Goal: Transaction & Acquisition: Book appointment/travel/reservation

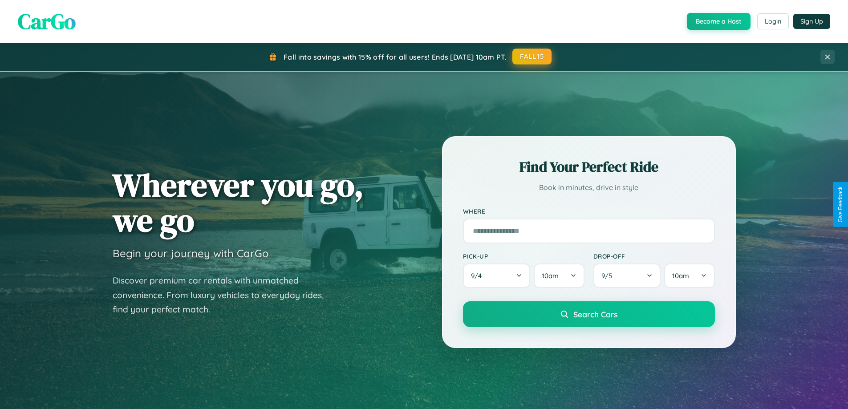
click at [533, 57] on button "FALL15" at bounding box center [532, 57] width 39 height 16
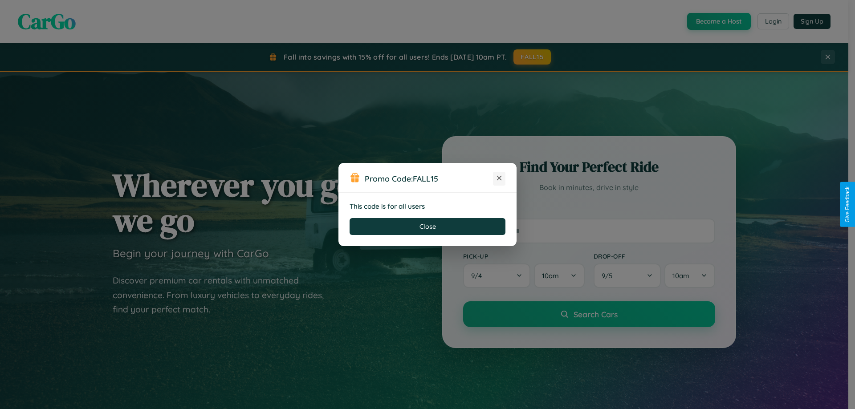
click at [499, 179] on icon at bounding box center [499, 178] width 9 height 9
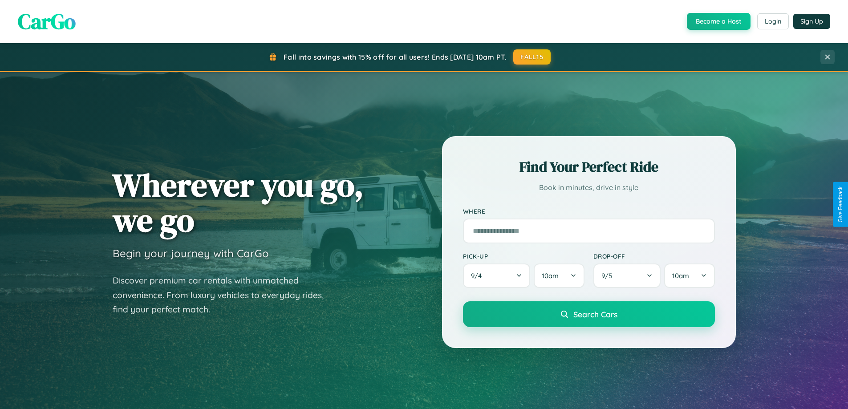
scroll to position [1714, 0]
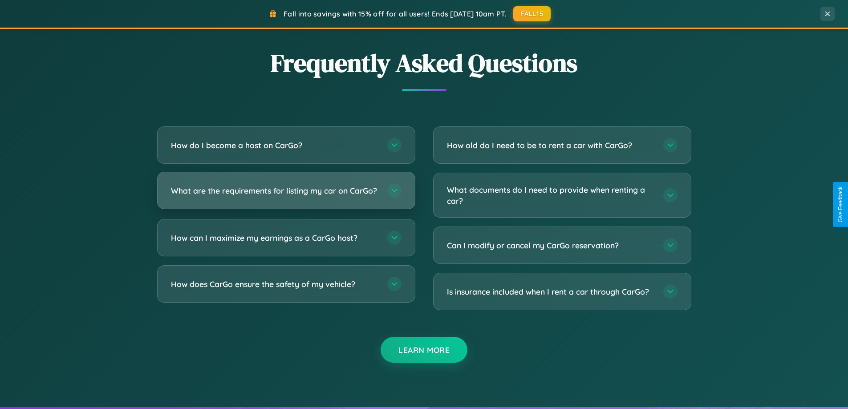
click at [286, 195] on h3 "What are the requirements for listing my car on CarGo?" at bounding box center [275, 190] width 208 height 11
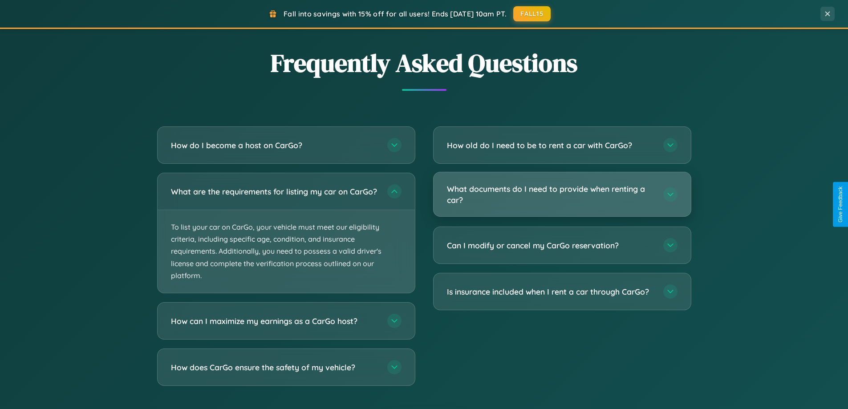
click at [562, 195] on h3 "What documents do I need to provide when renting a car?" at bounding box center [551, 194] width 208 height 22
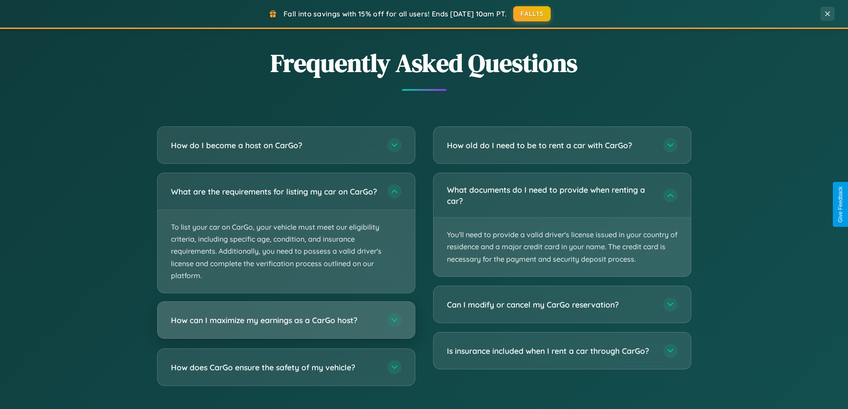
click at [286, 326] on h3 "How can I maximize my earnings as a CarGo host?" at bounding box center [275, 320] width 208 height 11
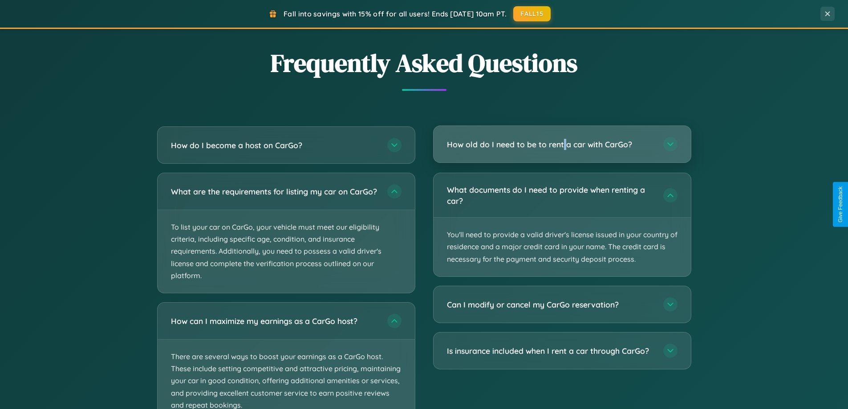
click at [562, 144] on h3 "How old do I need to be to rent a car with CarGo?" at bounding box center [551, 144] width 208 height 11
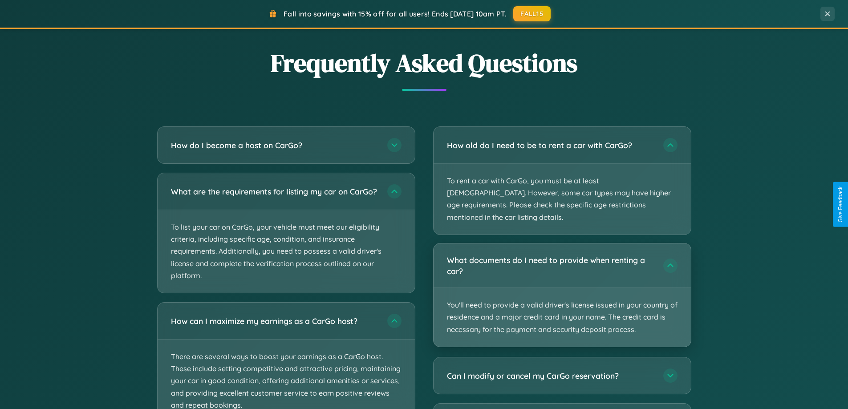
click at [562, 288] on p "You'll need to provide a valid driver's license issued in your country of resid…" at bounding box center [562, 317] width 257 height 59
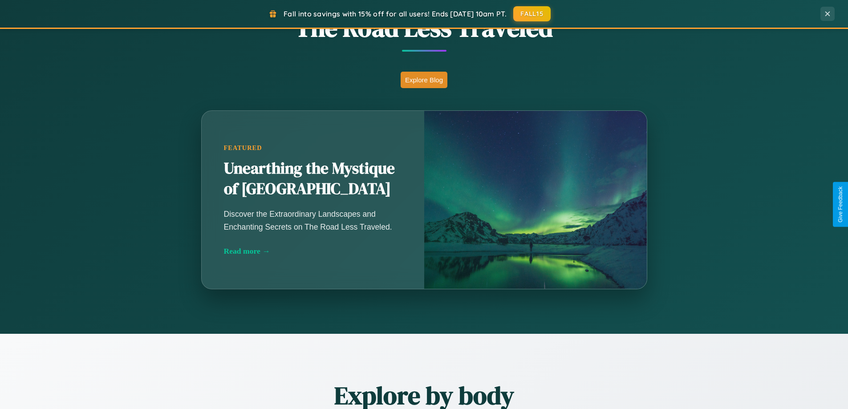
scroll to position [384, 0]
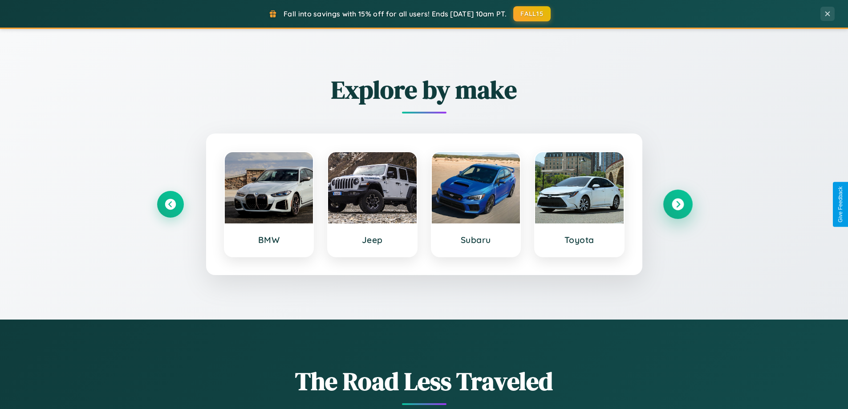
click at [678, 204] on icon at bounding box center [678, 205] width 12 height 12
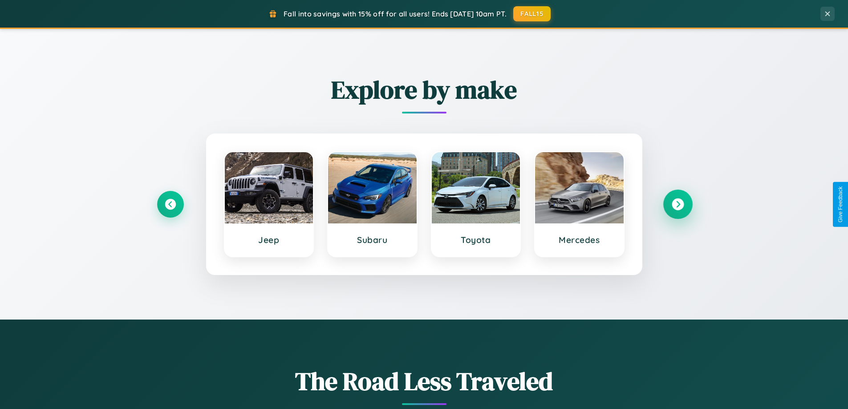
click at [678, 204] on icon at bounding box center [678, 205] width 12 height 12
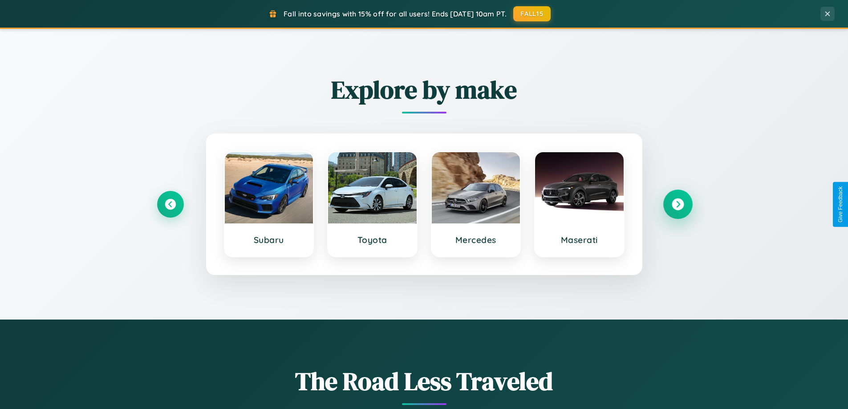
click at [678, 204] on icon at bounding box center [678, 205] width 12 height 12
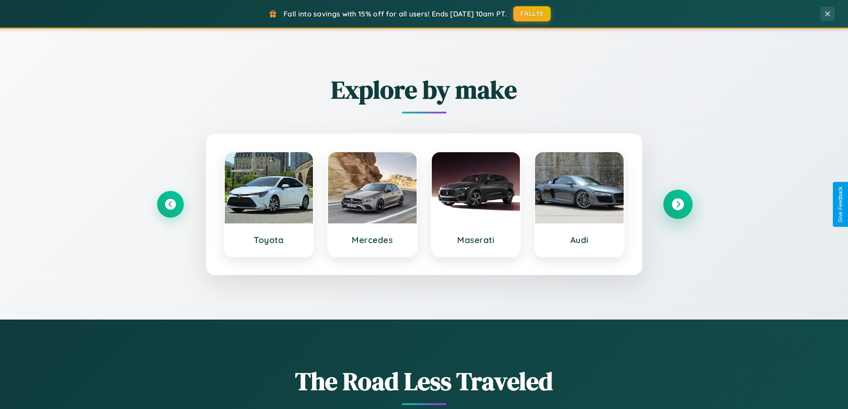
click at [678, 204] on icon at bounding box center [678, 205] width 12 height 12
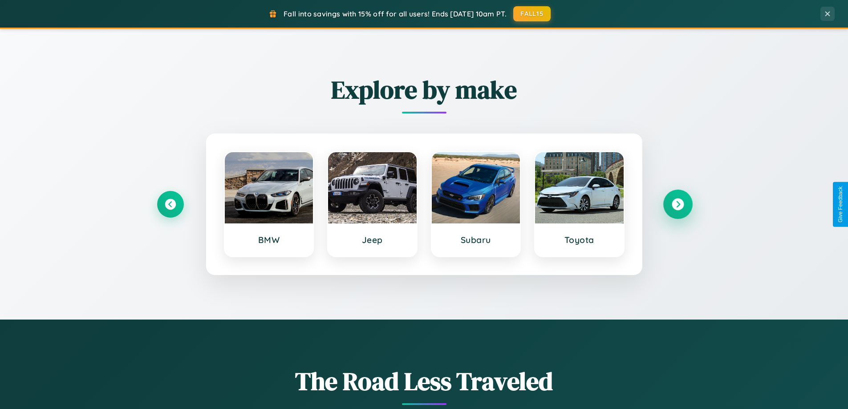
click at [678, 204] on icon at bounding box center [678, 205] width 12 height 12
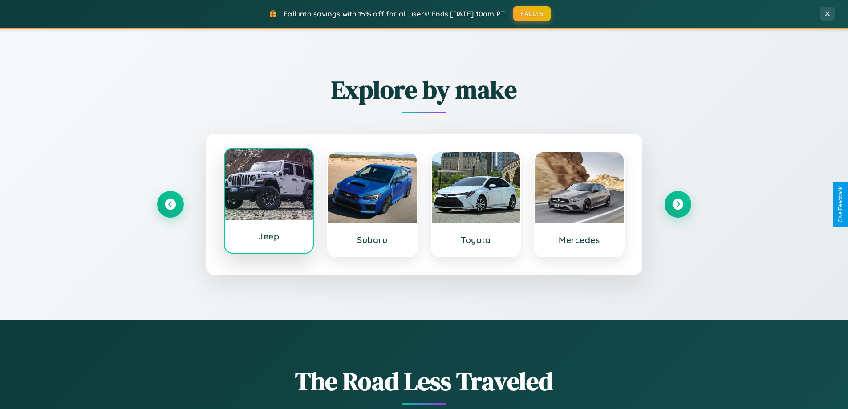
click at [269, 202] on div at bounding box center [269, 184] width 89 height 71
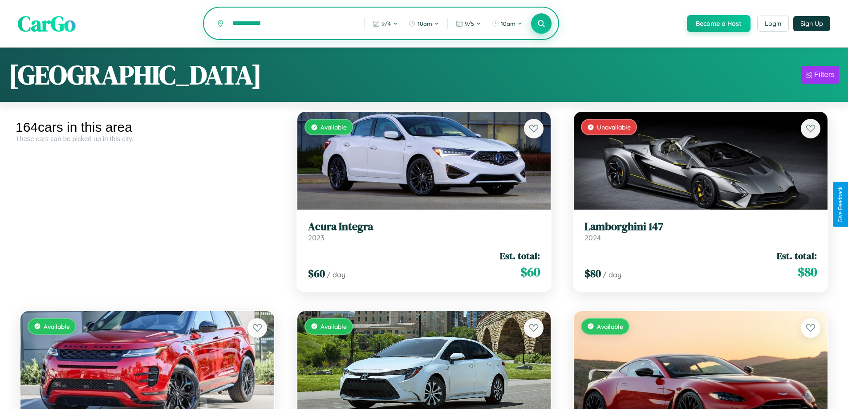
type input "**********"
click at [541, 24] on icon at bounding box center [541, 23] width 8 height 8
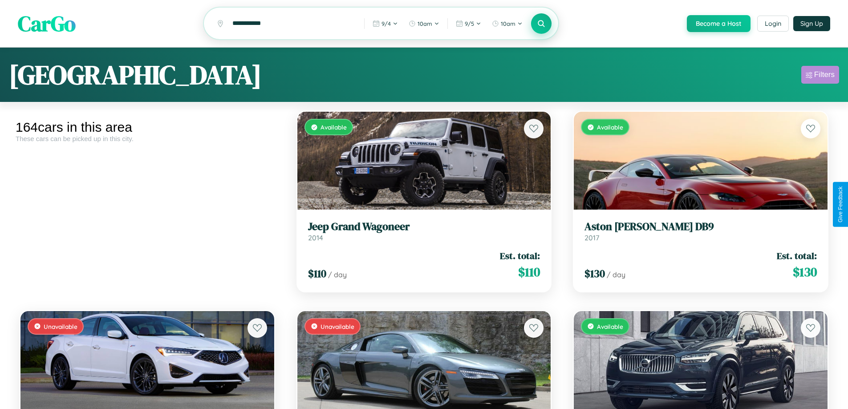
click at [820, 76] on div "Filters" at bounding box center [824, 74] width 20 height 9
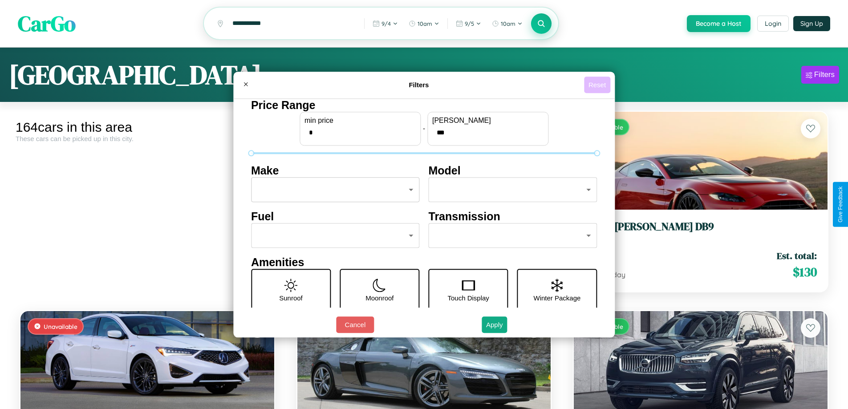
click at [599, 85] on button "Reset" at bounding box center [597, 85] width 26 height 16
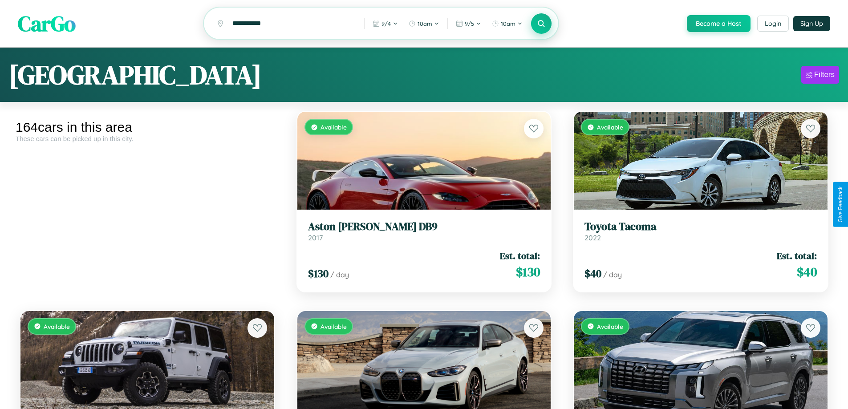
scroll to position [54, 0]
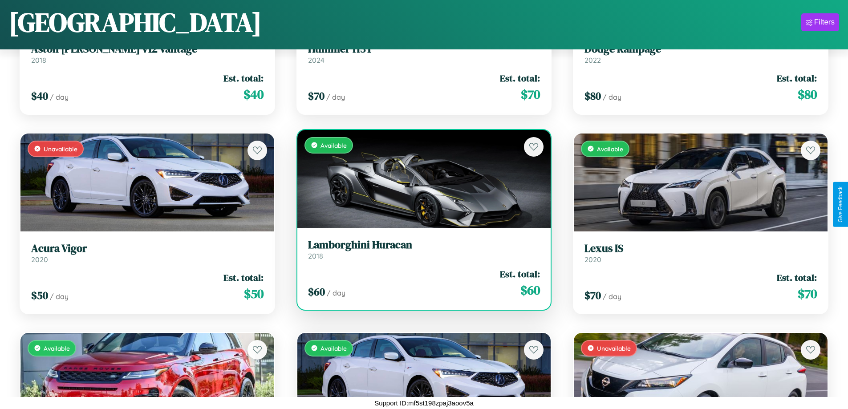
click at [420, 249] on h3 "Lamborghini Huracan" at bounding box center [424, 245] width 232 height 13
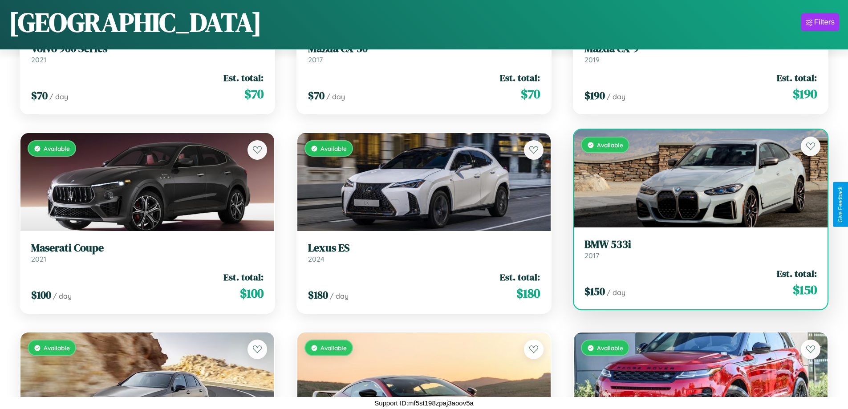
click at [695, 249] on h3 "BMW 533i" at bounding box center [701, 244] width 232 height 13
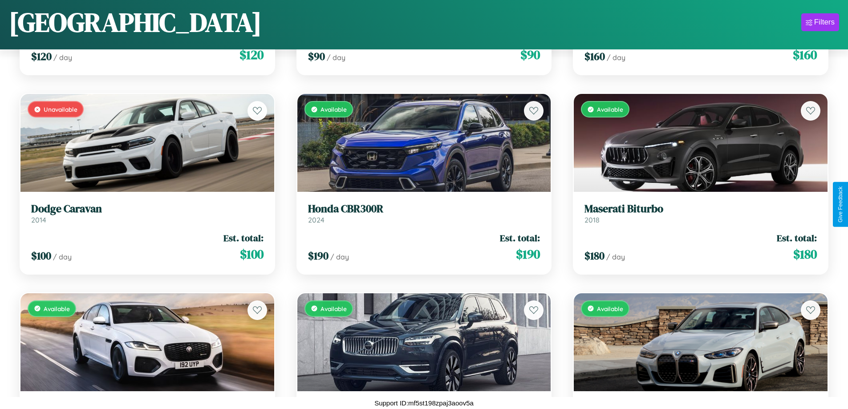
scroll to position [5310, 0]
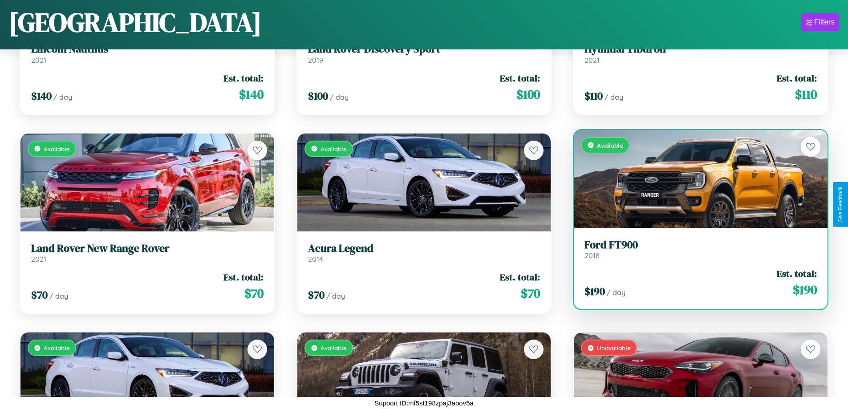
click at [695, 252] on link "Ford FT900 2018" at bounding box center [701, 250] width 232 height 22
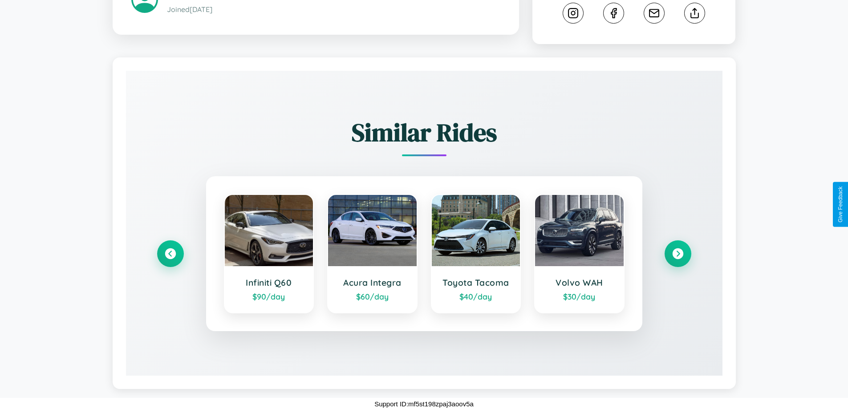
scroll to position [501, 0]
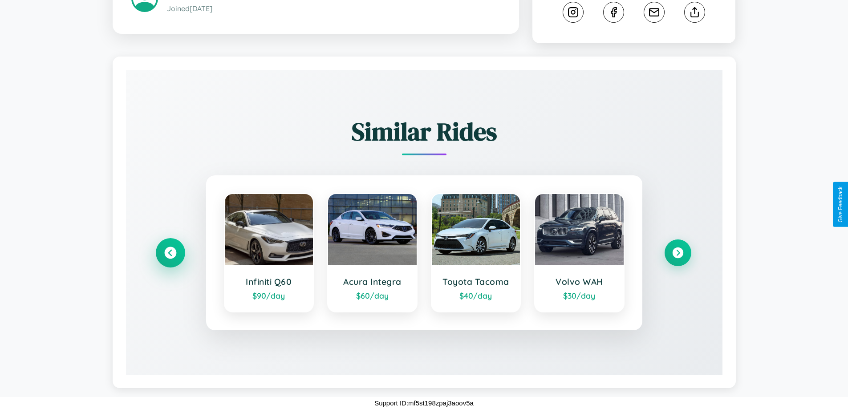
click at [170, 253] on icon at bounding box center [170, 253] width 12 height 12
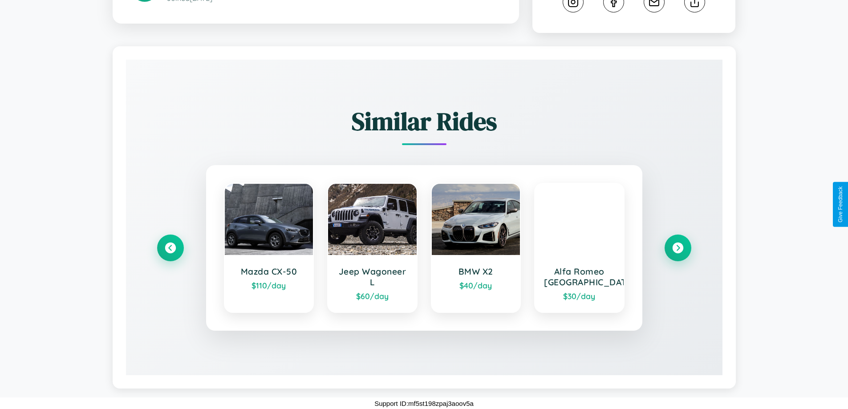
scroll to position [0, 0]
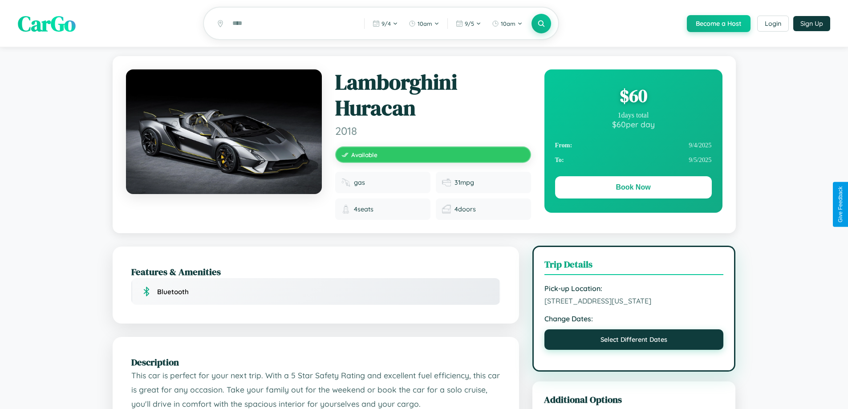
click at [634, 350] on button "Select Different Dates" at bounding box center [634, 340] width 179 height 20
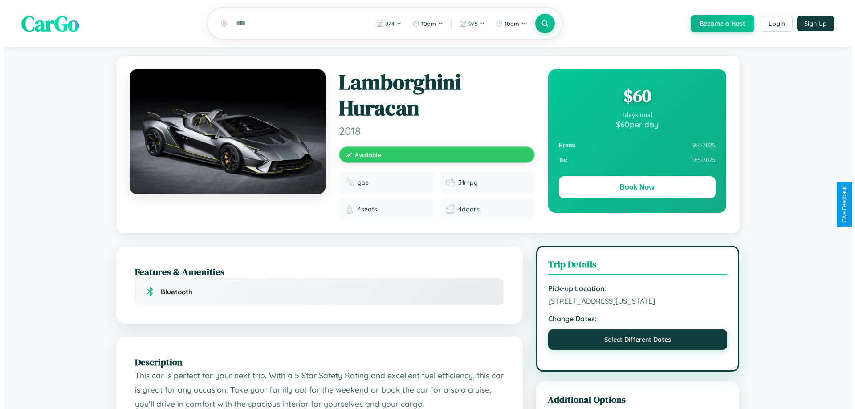
select select "*"
select select "****"
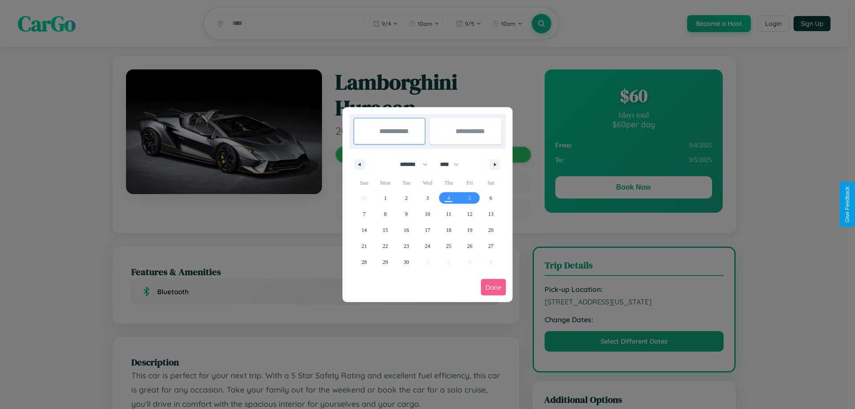
drag, startPoint x: 410, startPoint y: 164, endPoint x: 428, endPoint y: 179, distance: 22.8
click at [410, 164] on select "******* ******** ***** ***** *** **** **** ****** ********* ******* ******** **…" at bounding box center [412, 164] width 38 height 15
select select "*"
drag, startPoint x: 453, startPoint y: 164, endPoint x: 428, endPoint y: 179, distance: 29.5
click at [453, 164] on select "**** **** **** **** **** **** **** **** **** **** **** **** **** **** **** ****…" at bounding box center [449, 164] width 27 height 15
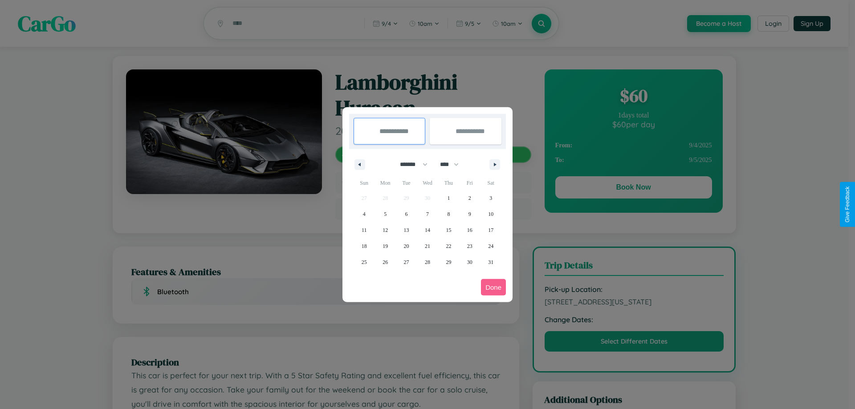
select select "****"
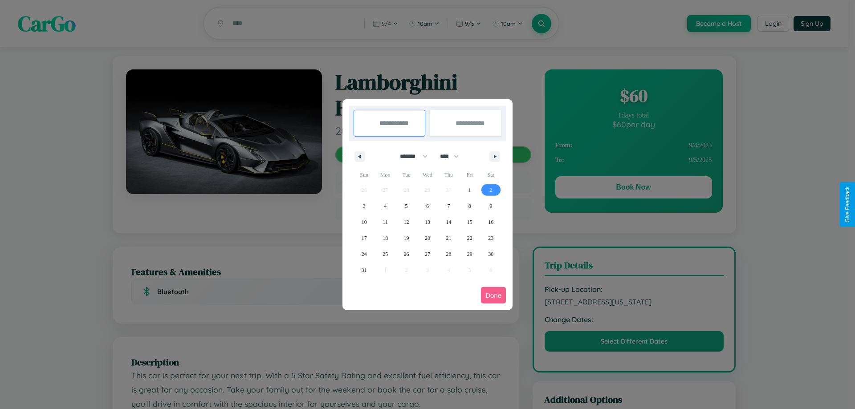
click at [491, 190] on span "2" at bounding box center [490, 190] width 3 height 16
type input "**********"
click at [448, 206] on span "7" at bounding box center [448, 206] width 3 height 16
type input "**********"
click at [493, 295] on button "Done" at bounding box center [493, 295] width 25 height 16
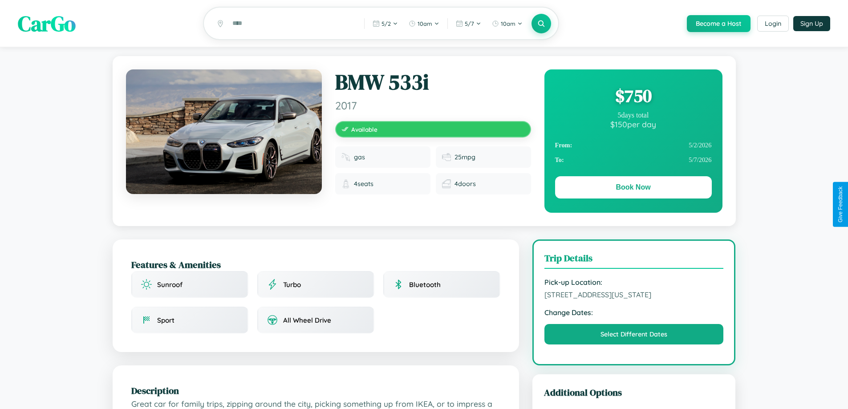
scroll to position [96, 0]
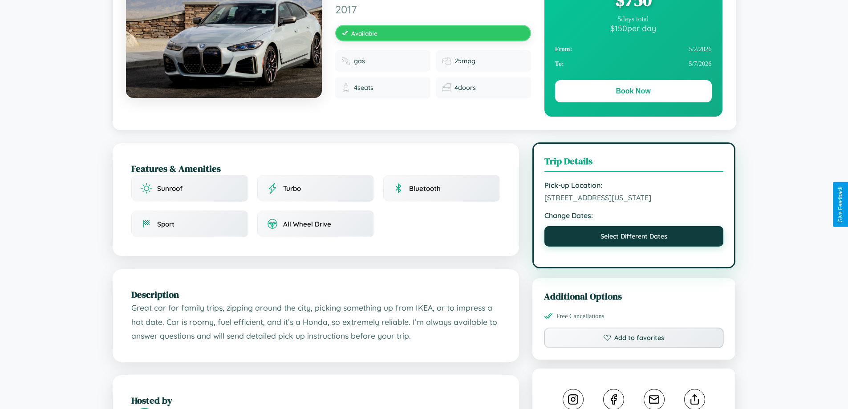
click at [634, 247] on button "Select Different Dates" at bounding box center [634, 236] width 179 height 20
select select "*"
select select "****"
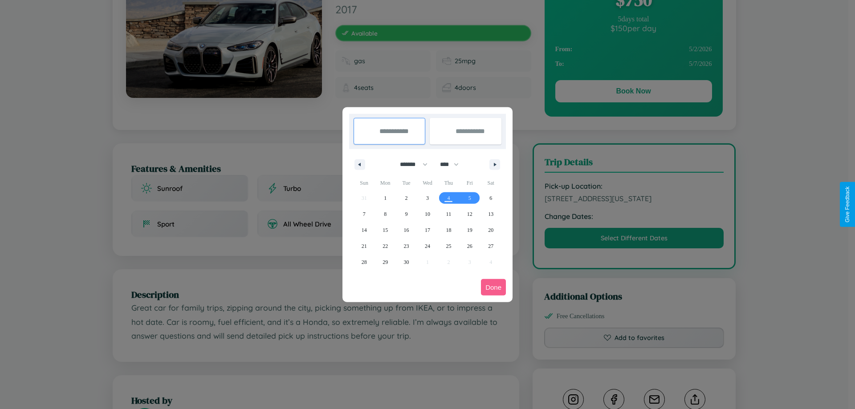
click at [410, 164] on select "******* ******** ***** ***** *** **** **** ****** ********* ******* ******** **…" at bounding box center [412, 164] width 38 height 15
select select "*"
click at [453, 164] on select "**** **** **** **** **** **** **** **** **** **** **** **** **** **** **** ****…" at bounding box center [449, 164] width 27 height 15
select select "****"
click at [427, 246] on span "22" at bounding box center [427, 246] width 5 height 16
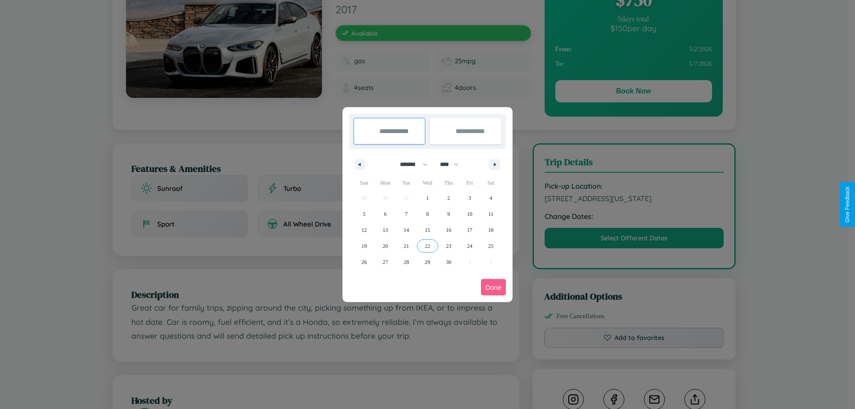
type input "**********"
click at [448, 262] on span "30" at bounding box center [448, 262] width 5 height 16
type input "**********"
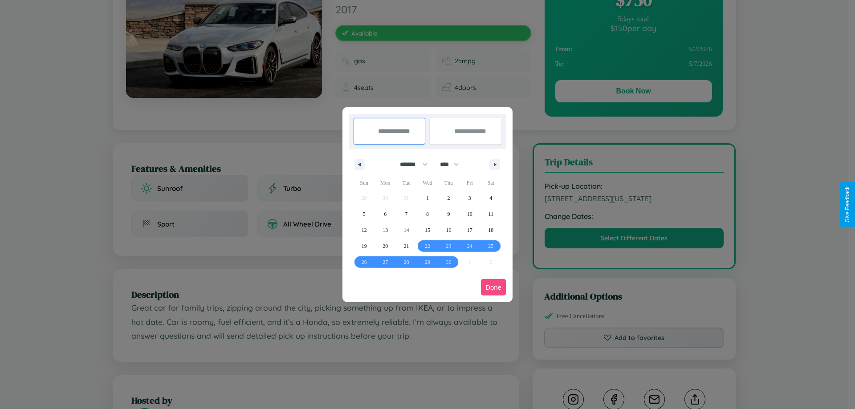
click at [493, 287] on button "Done" at bounding box center [493, 287] width 25 height 16
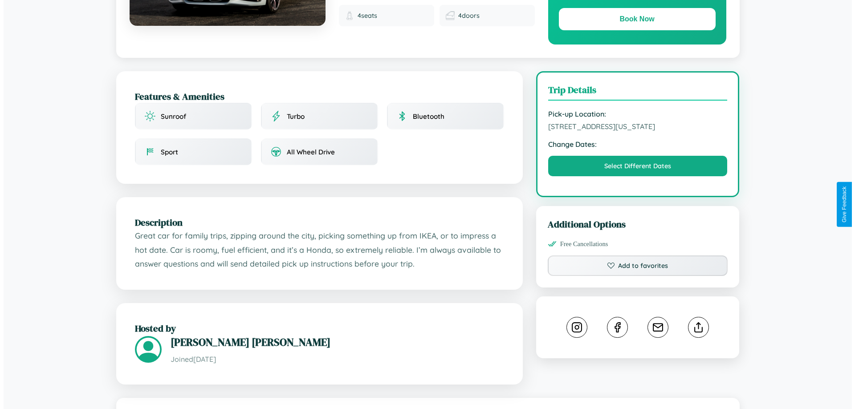
scroll to position [240, 0]
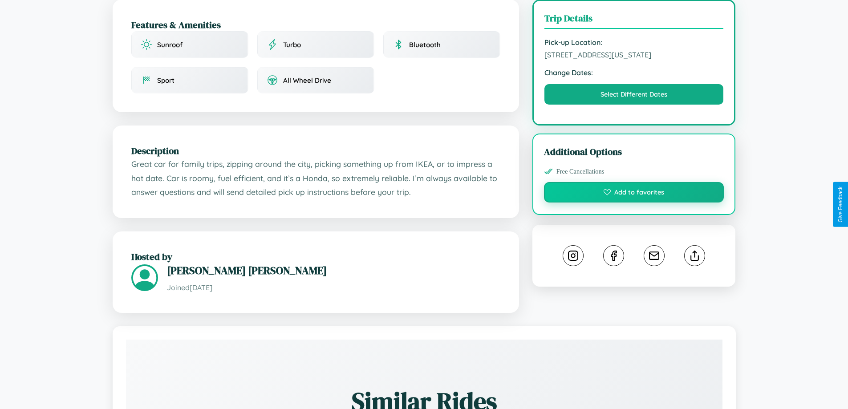
click at [634, 203] on button "Add to favorites" at bounding box center [634, 192] width 180 height 20
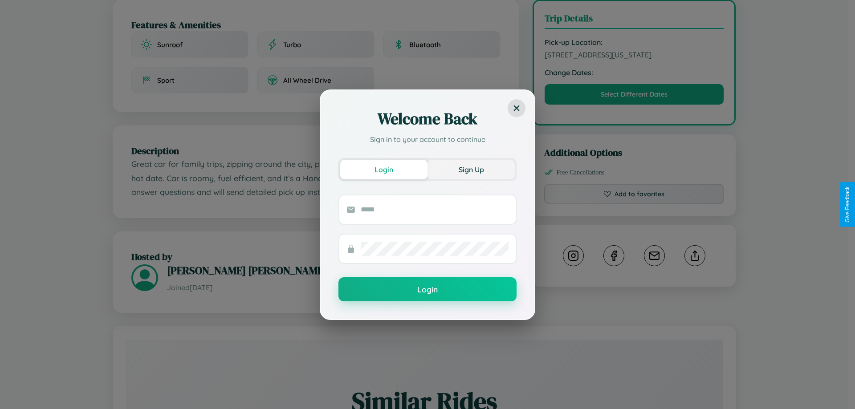
click at [471, 169] on button "Sign Up" at bounding box center [471, 170] width 87 height 20
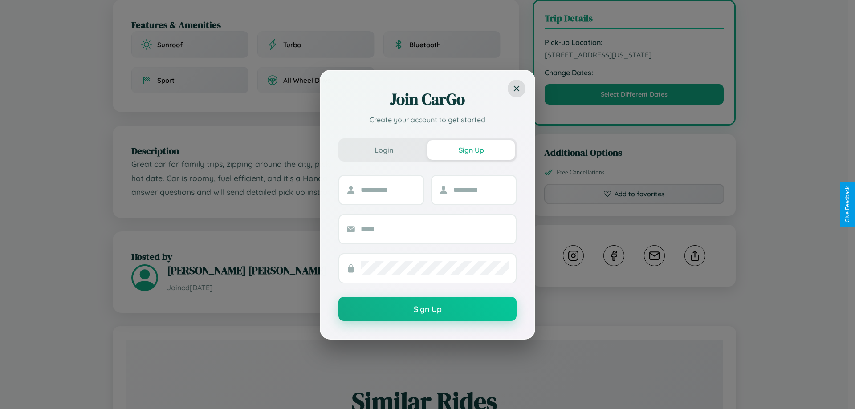
click at [634, 204] on div "Join CarGo Create your account to get started Login Sign Up Sign Up" at bounding box center [427, 204] width 855 height 409
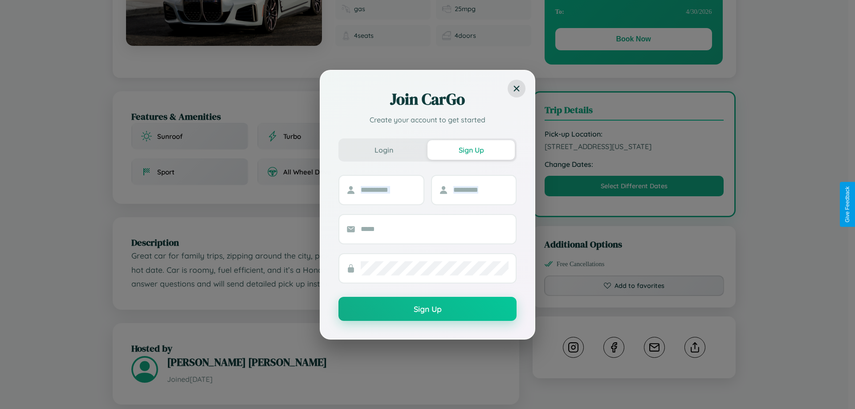
scroll to position [0, 0]
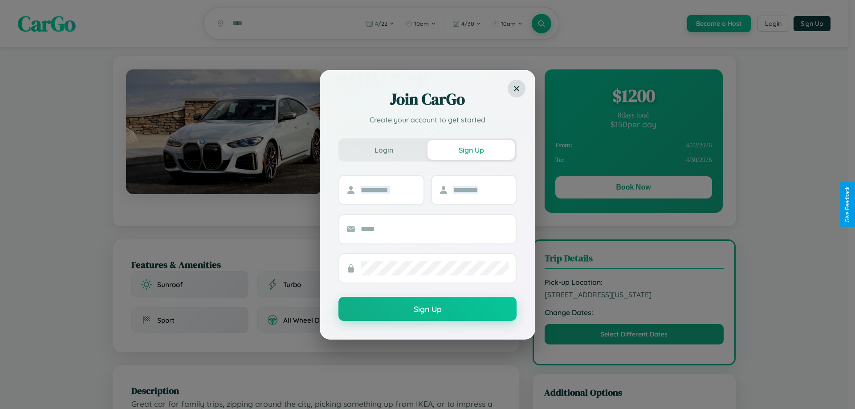
click at [633, 189] on div "Join CarGo Create your account to get started Login Sign Up Sign Up" at bounding box center [427, 204] width 855 height 409
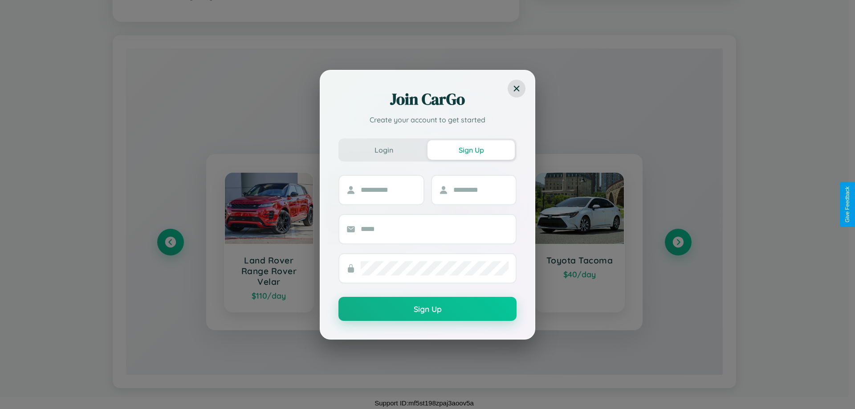
click at [678, 242] on div "Join CarGo Create your account to get started Login Sign Up Sign Up" at bounding box center [427, 204] width 855 height 409
click at [170, 242] on div "Join CarGo Create your account to get started Login Sign Up Sign Up" at bounding box center [427, 204] width 855 height 409
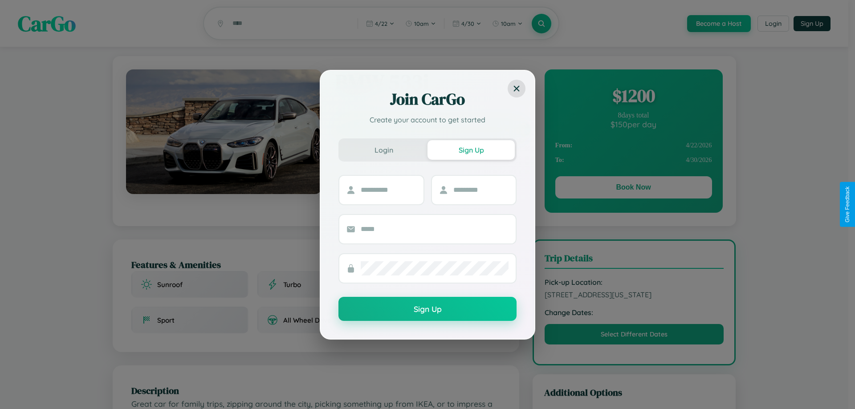
click at [634, 345] on div "Join CarGo Create your account to get started Login Sign Up Sign Up" at bounding box center [427, 204] width 855 height 409
click at [633, 189] on div "Join CarGo Create your account to get started Login Sign Up Sign Up" at bounding box center [427, 204] width 855 height 409
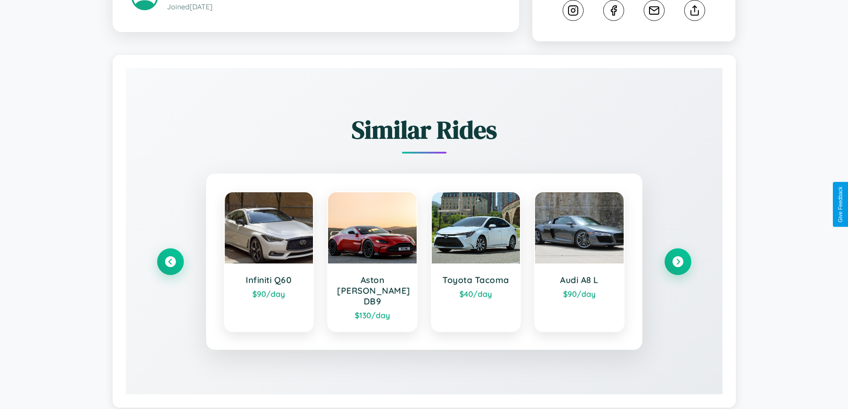
scroll to position [505, 0]
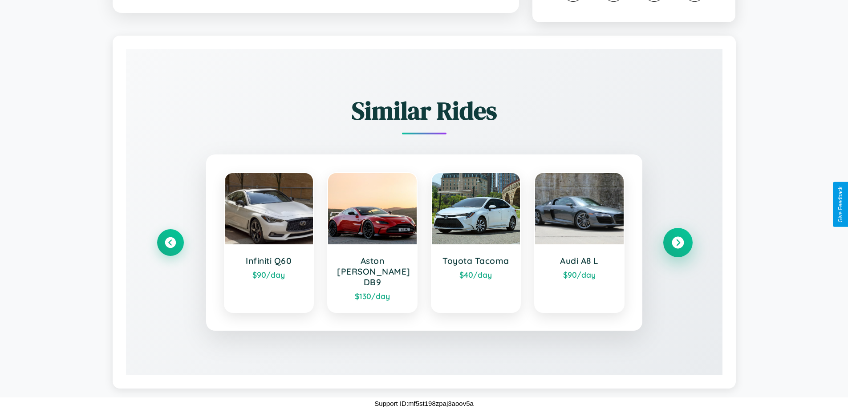
click at [678, 248] on icon at bounding box center [678, 243] width 12 height 12
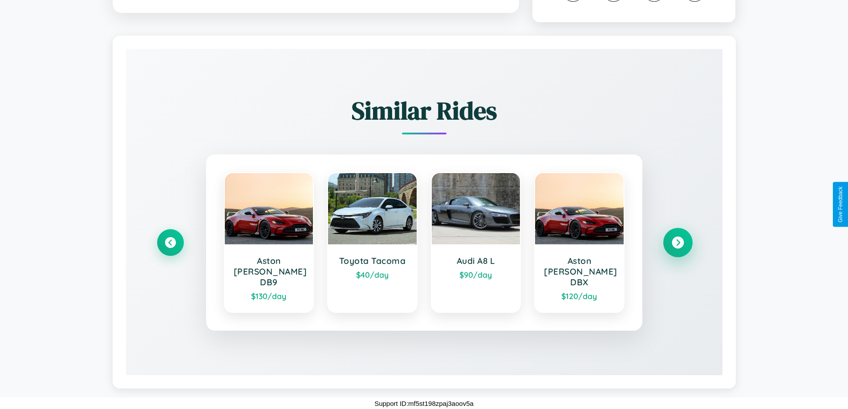
click at [678, 248] on icon at bounding box center [678, 243] width 12 height 12
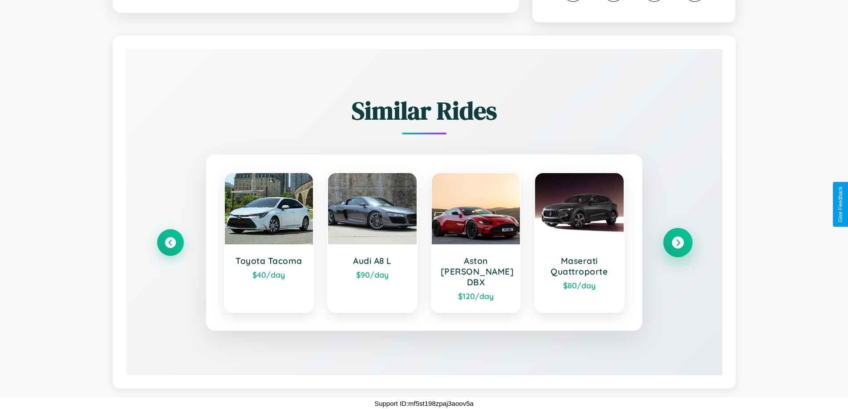
click at [678, 248] on icon at bounding box center [678, 243] width 12 height 12
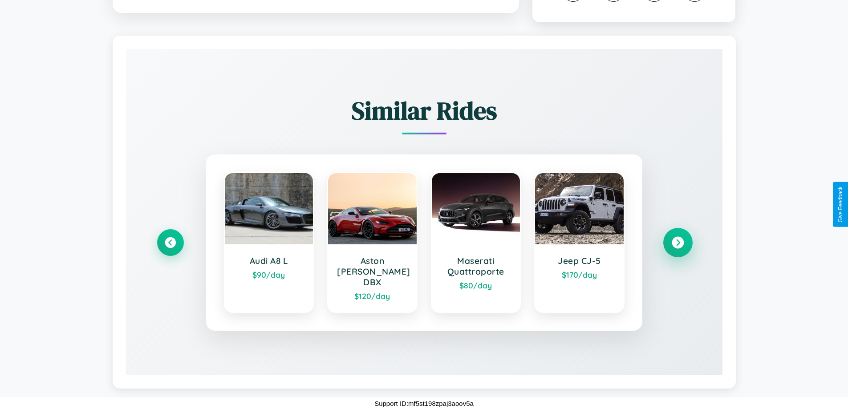
click at [678, 248] on icon at bounding box center [678, 243] width 12 height 12
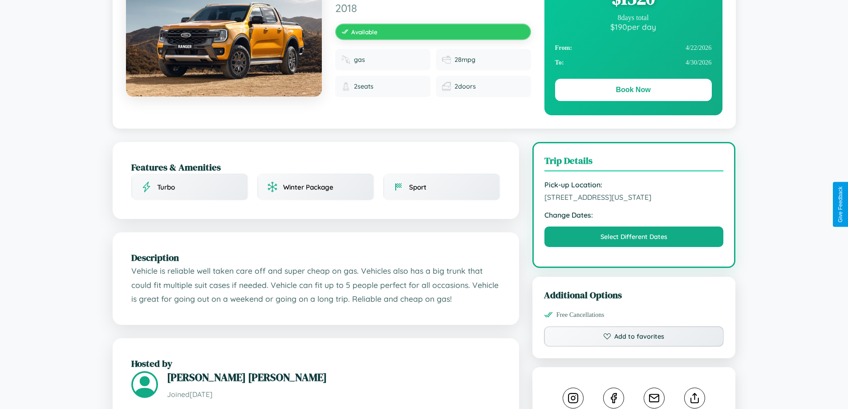
scroll to position [96, 0]
